Goal: Task Accomplishment & Management: Manage account settings

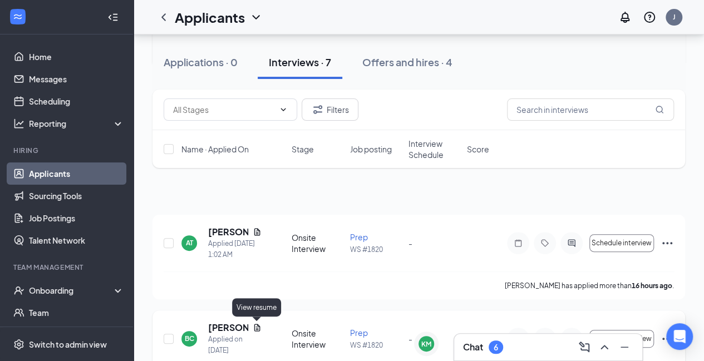
scroll to position [27, 0]
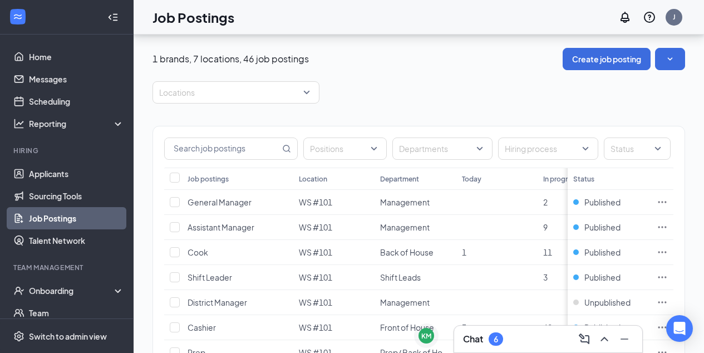
scroll to position [479, 0]
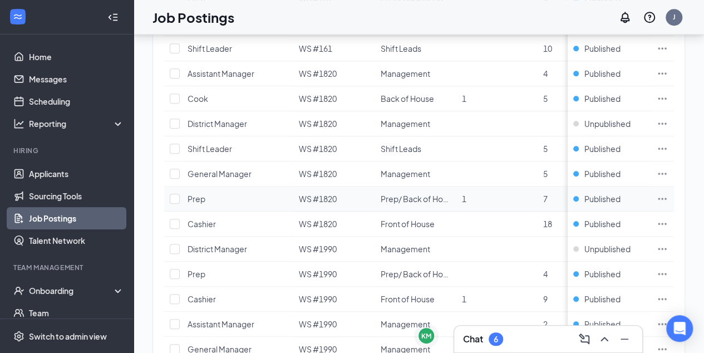
click at [668, 194] on icon "Ellipses" at bounding box center [661, 198] width 11 height 11
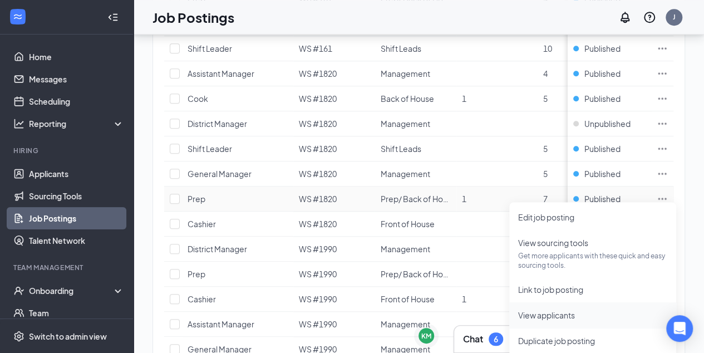
click at [536, 319] on span "View applicants" at bounding box center [546, 315] width 57 height 10
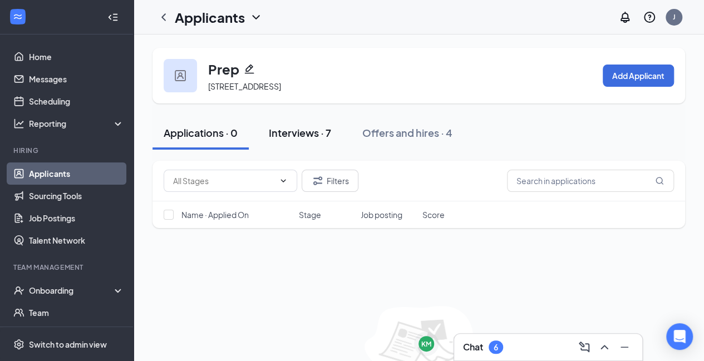
click at [322, 143] on button "Interviews · 7" at bounding box center [300, 132] width 85 height 33
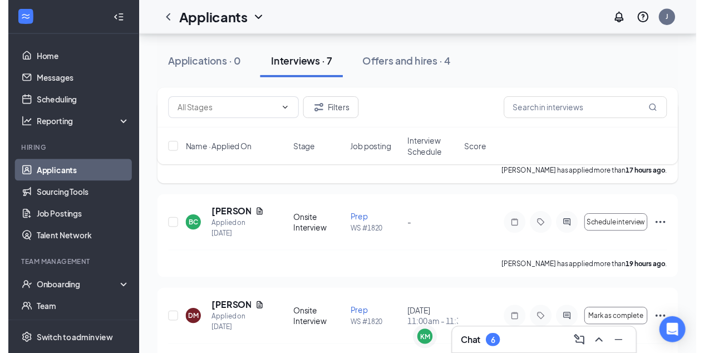
scroll to position [147, 0]
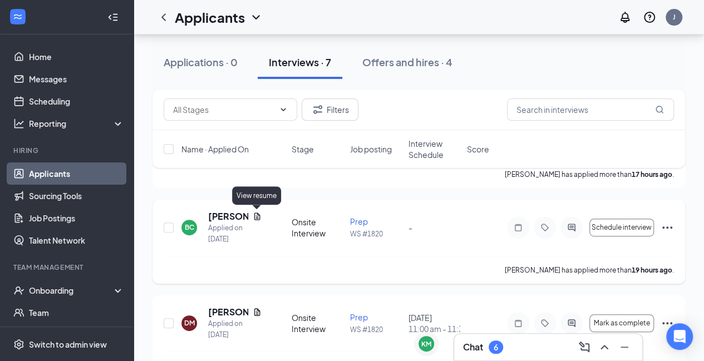
click at [259, 217] on icon "Document" at bounding box center [257, 216] width 9 height 9
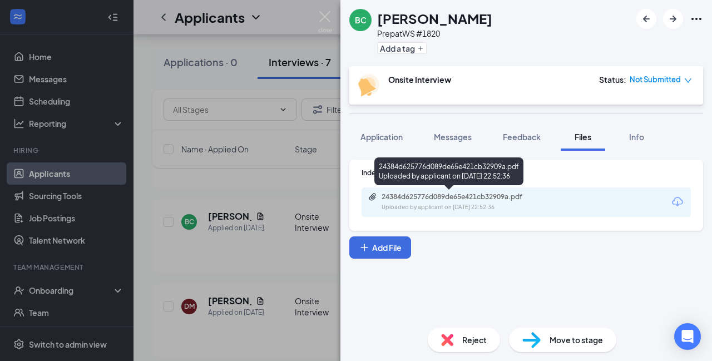
click at [404, 199] on div "24384d625776d089de65e421cb32909a.pdf" at bounding box center [460, 196] width 156 height 9
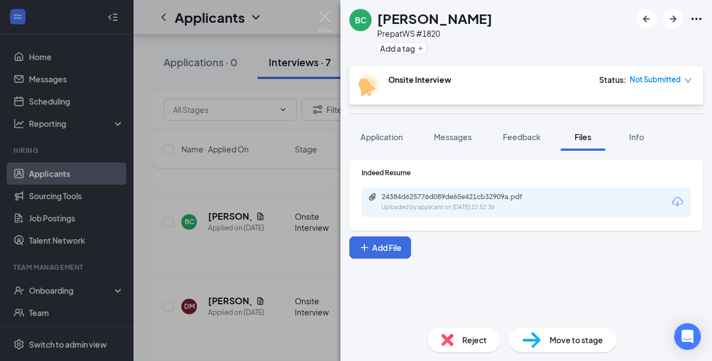
click at [270, 231] on div "BC Brice Collins Prep at WS #1820 Add a tag Onsite Interview Status : Not Submi…" at bounding box center [356, 180] width 712 height 361
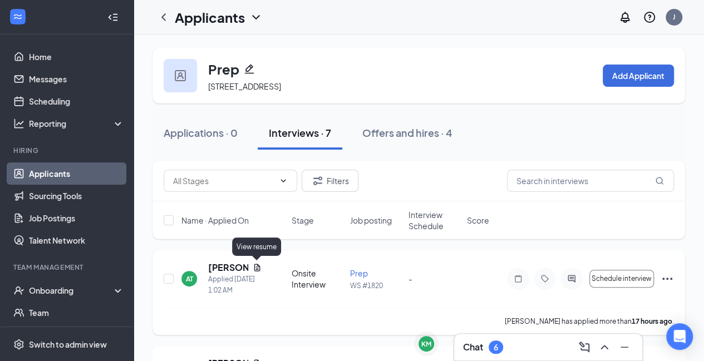
click at [256, 268] on icon "Document" at bounding box center [257, 267] width 9 height 9
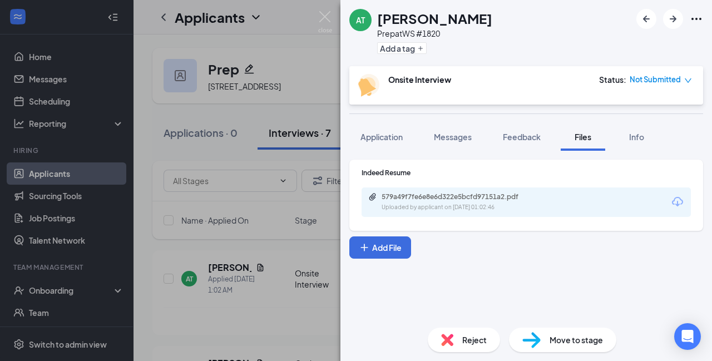
click at [400, 200] on div "579a49f7fe6e8e6d322e5bcfd97151a2.pdf" at bounding box center [460, 196] width 156 height 9
click at [269, 306] on div "AT Amiya Truesdell Prep at WS #1820 Add a tag Onsite Interview Status : Not Sub…" at bounding box center [356, 180] width 712 height 361
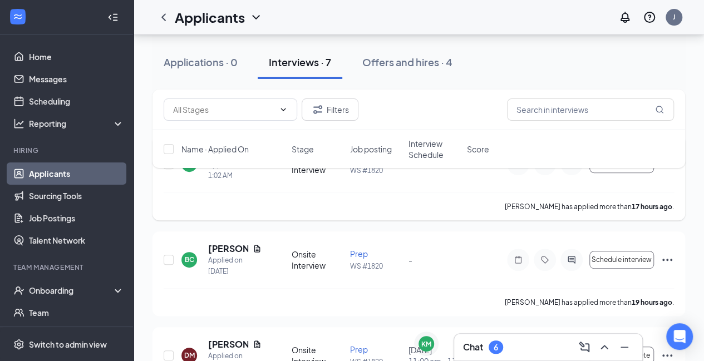
scroll to position [131, 0]
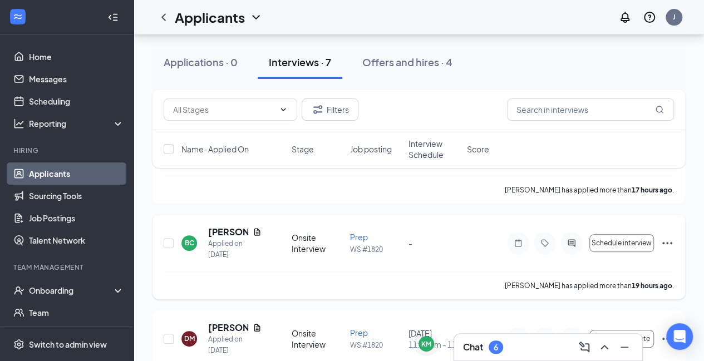
click at [457, 270] on div "BC Brice Collins Applied on Aug 25 Onsite Interview Prep WS #1820 - Schedule in…" at bounding box center [419, 249] width 510 height 46
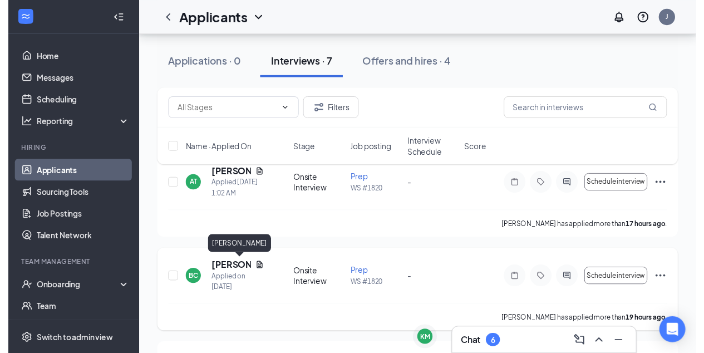
scroll to position [83, 0]
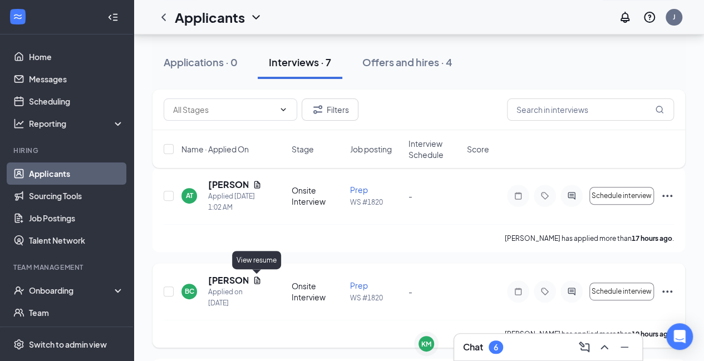
click at [255, 280] on icon "Document" at bounding box center [257, 280] width 9 height 9
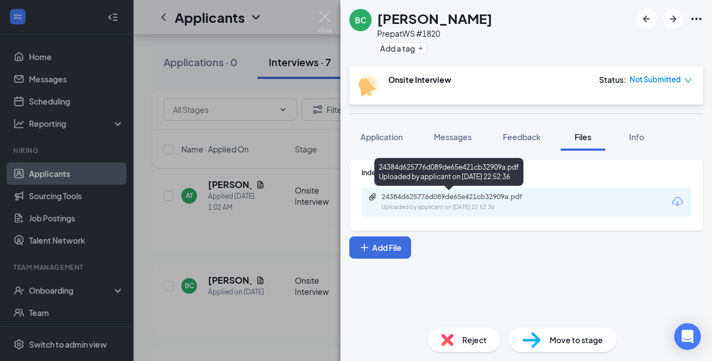
click at [429, 196] on div "24384d625776d089de65e421cb32909a.pdf" at bounding box center [460, 196] width 156 height 9
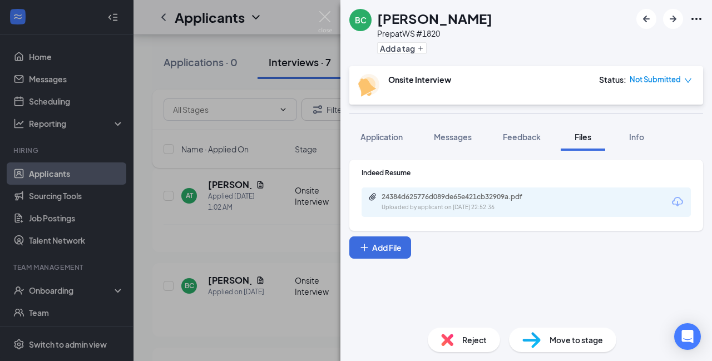
click at [243, 220] on div "BC Brice Collins Prep at WS #1820 Add a tag Onsite Interview Status : Not Submi…" at bounding box center [356, 180] width 712 height 361
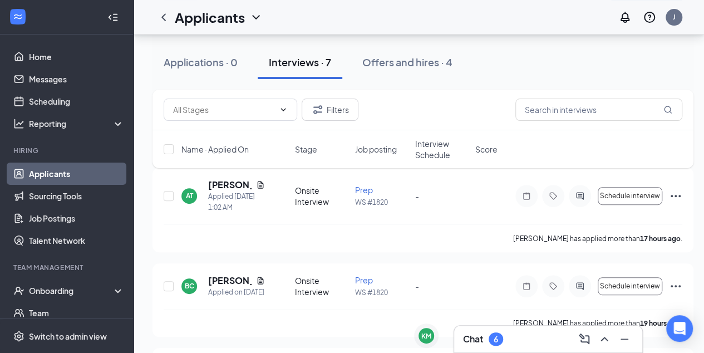
click at [38, 172] on link "Applicants" at bounding box center [76, 173] width 95 height 22
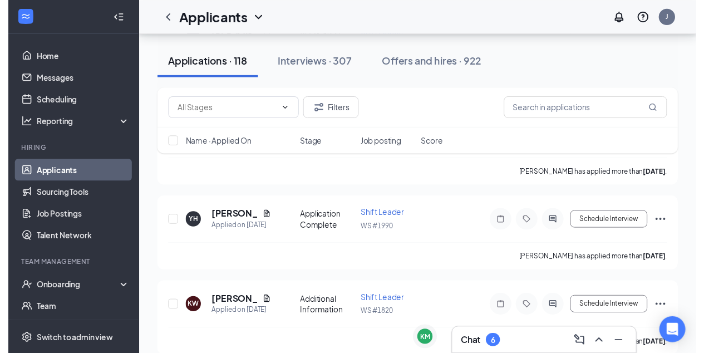
scroll to position [500, 0]
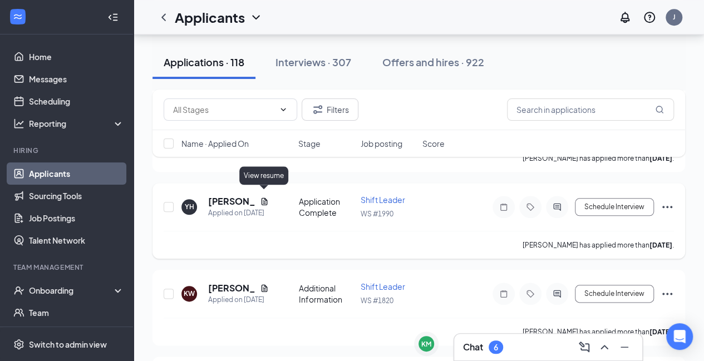
click at [264, 197] on icon "Document" at bounding box center [264, 200] width 6 height 7
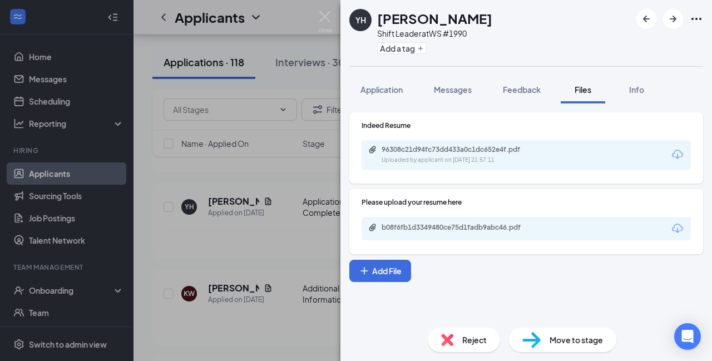
click at [411, 172] on div "Indeed Resume 96308c21d94fc73dd433a0c1dc652e4f.pdf Uploaded by applicant on Aug…" at bounding box center [526, 147] width 354 height 71
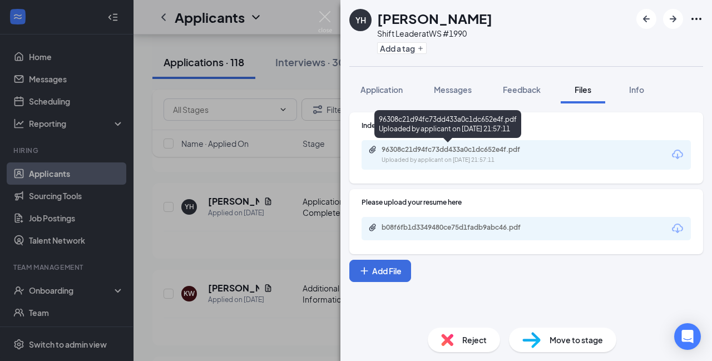
click at [404, 160] on div "Uploaded by applicant on Aug 23, 2025 at 21:57:11" at bounding box center [465, 160] width 167 height 9
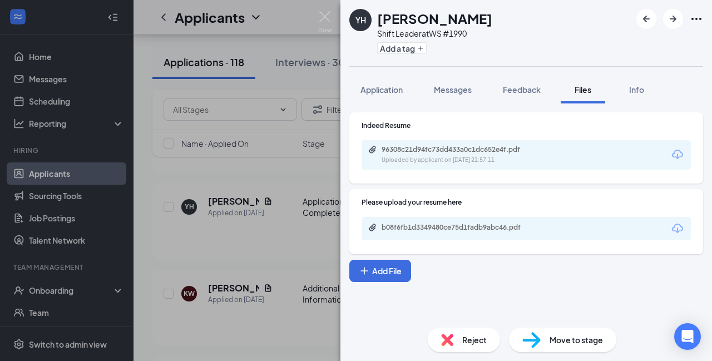
click at [267, 159] on div "YH Yvonne Hill Shift Leader at WS #1990 Add a tag Application Messages Feedback…" at bounding box center [356, 180] width 712 height 361
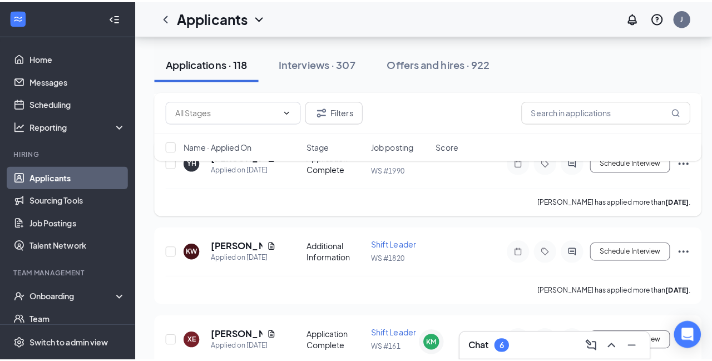
scroll to position [555, 0]
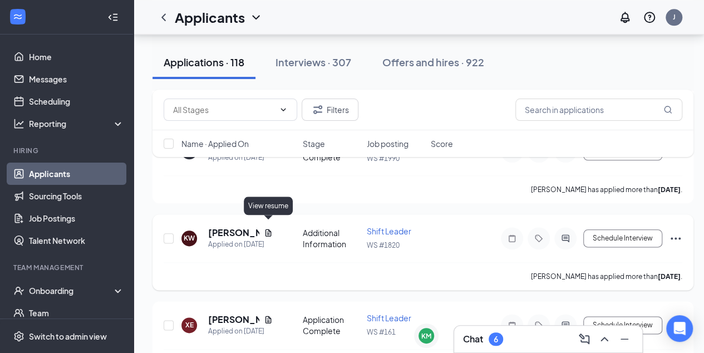
click at [269, 229] on icon "Document" at bounding box center [268, 232] width 6 height 7
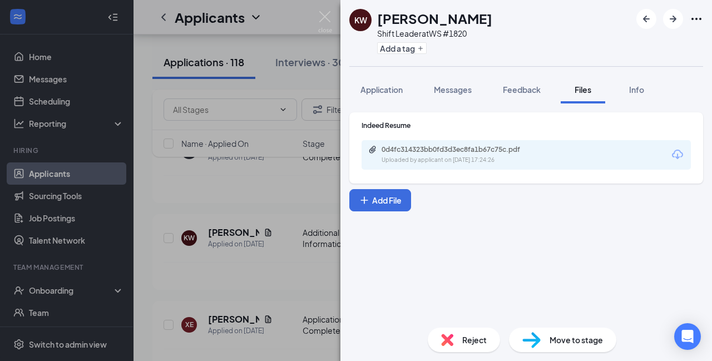
click at [433, 152] on div "0d4fc314323bb0fd3d3ec8fa1b67c75c.pdf" at bounding box center [460, 149] width 156 height 9
click at [362, 93] on span "Application" at bounding box center [381, 90] width 42 height 10
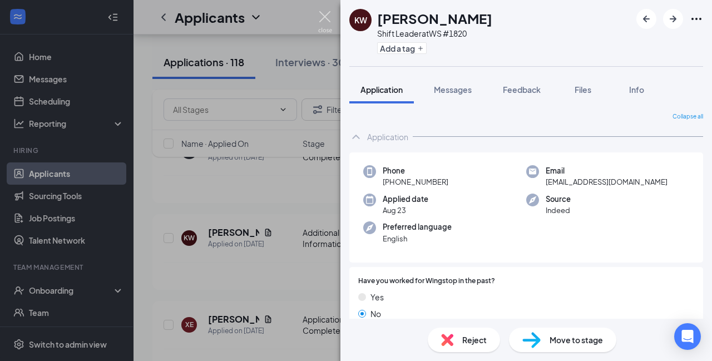
click at [326, 20] on img at bounding box center [325, 22] width 14 height 22
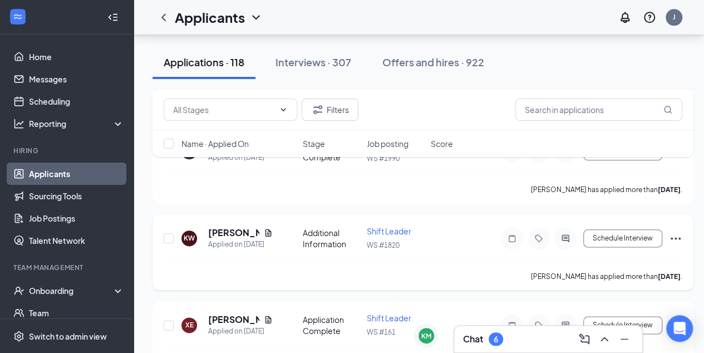
click at [671, 237] on icon "Ellipses" at bounding box center [675, 238] width 10 height 2
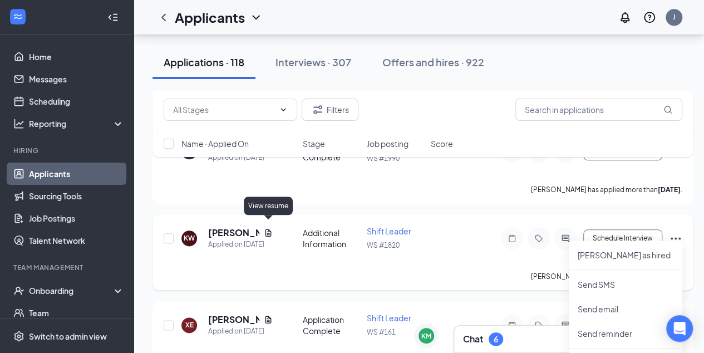
click at [269, 228] on icon "Document" at bounding box center [268, 232] width 9 height 9
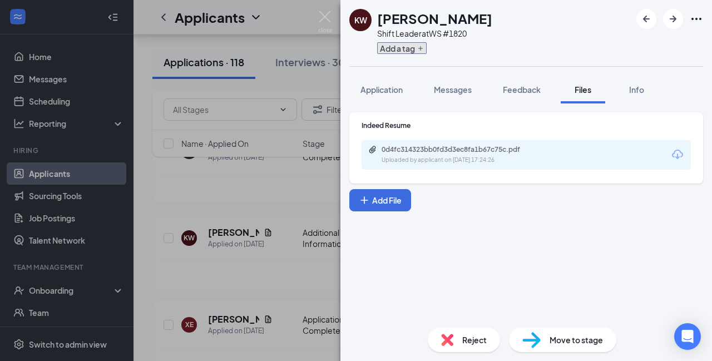
click at [387, 48] on button "Add a tag" at bounding box center [402, 48] width 50 height 12
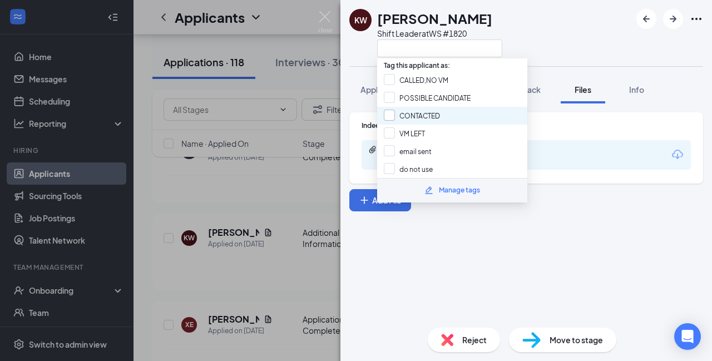
click at [409, 111] on input "CONTACTED" at bounding box center [412, 116] width 56 height 12
checkbox input "true"
click at [604, 249] on div "Indeed Resume 0d4fc314323bb0fd3d3ec8fa1b67c75c.pdf Uploaded by applicant on Aug…" at bounding box center [526, 210] width 372 height 215
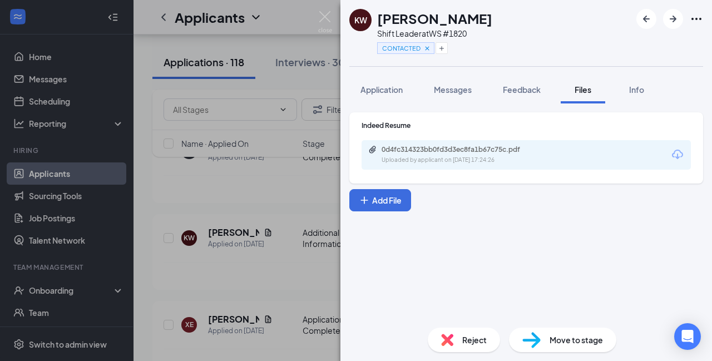
click at [289, 261] on div "KW Kendarius Wheat Shift Leader at WS #1820 CONTACTED Application Messages Feed…" at bounding box center [356, 180] width 712 height 361
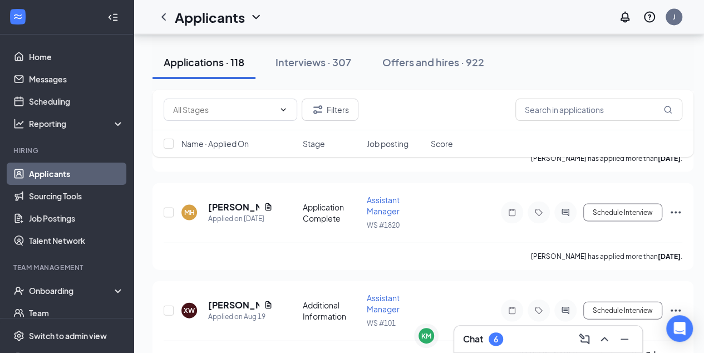
scroll to position [1062, 0]
